Goal: Information Seeking & Learning: Learn about a topic

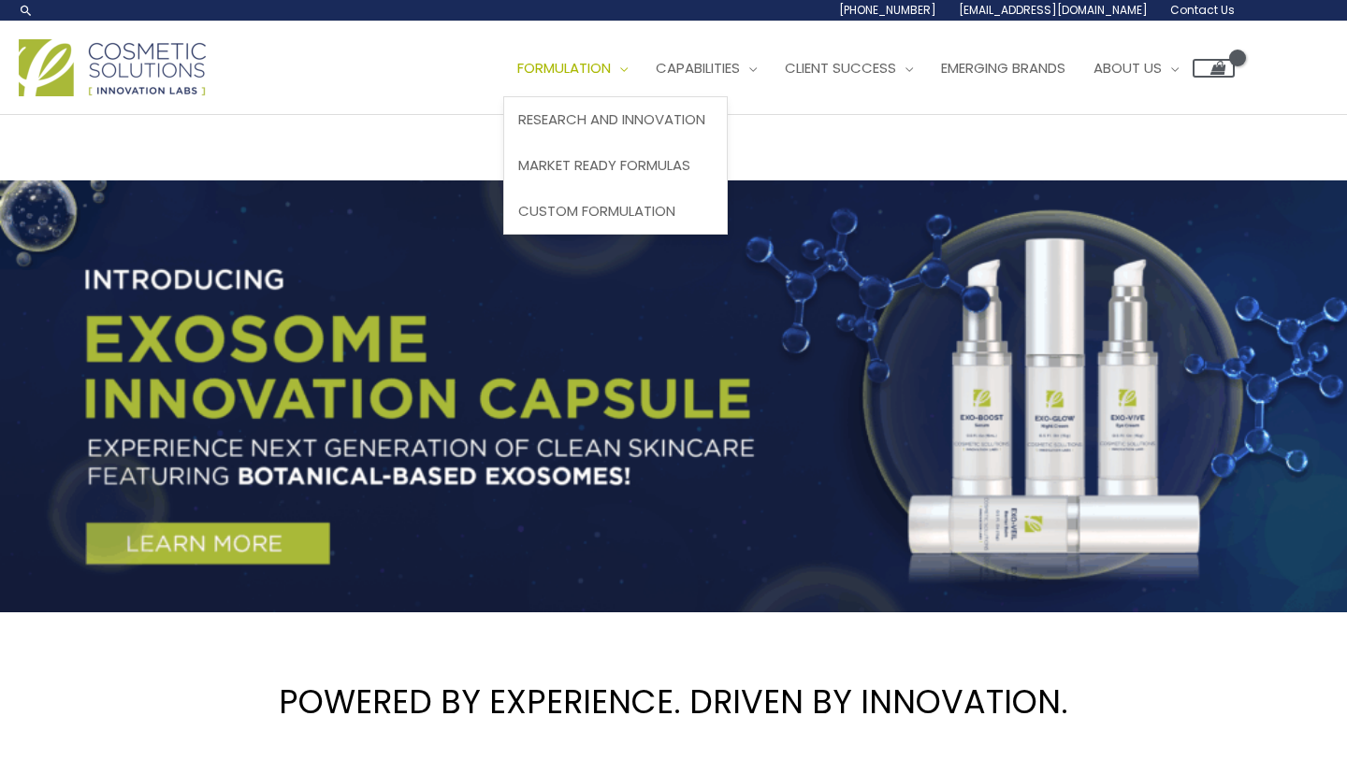
click at [628, 65] on span "Site Navigation" at bounding box center [619, 68] width 17 height 20
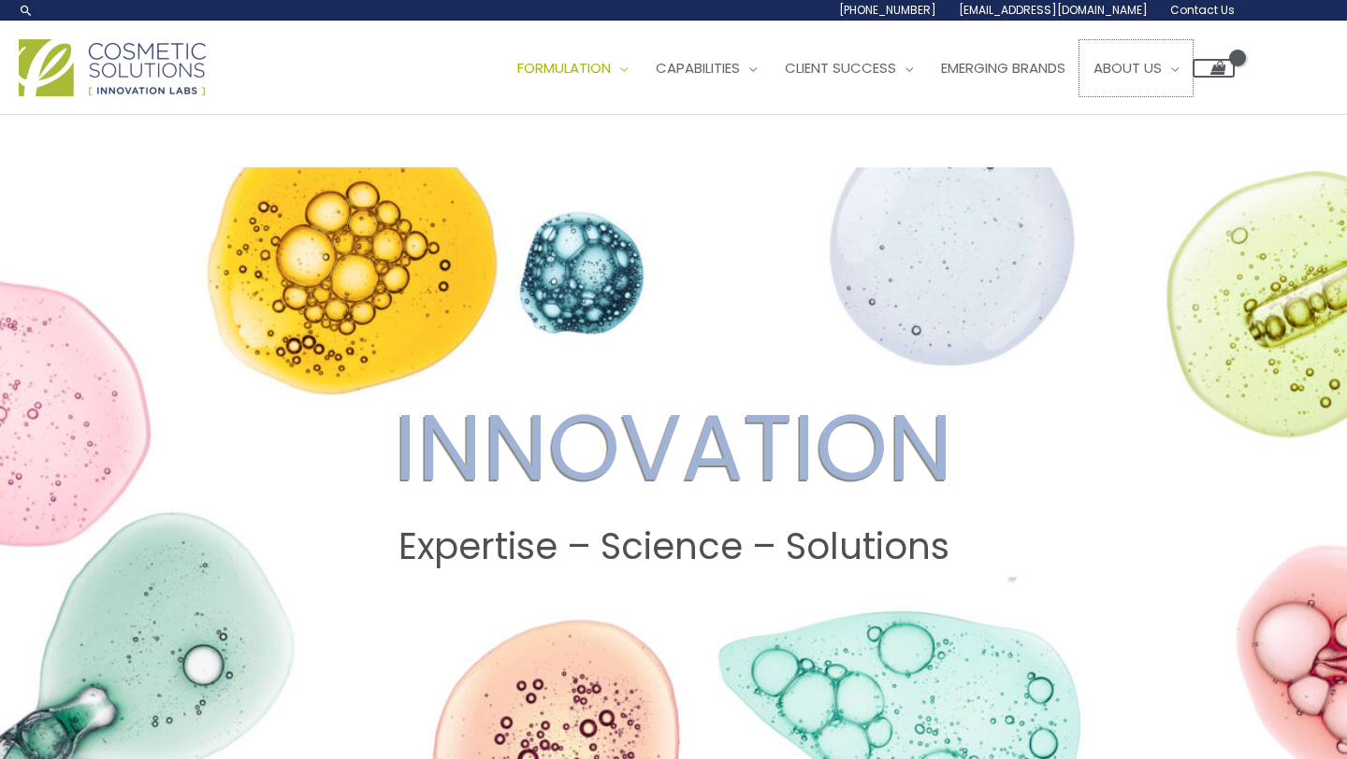
click at [1193, 79] on link "About Us" at bounding box center [1135, 68] width 113 height 56
